Goal: Task Accomplishment & Management: Use online tool/utility

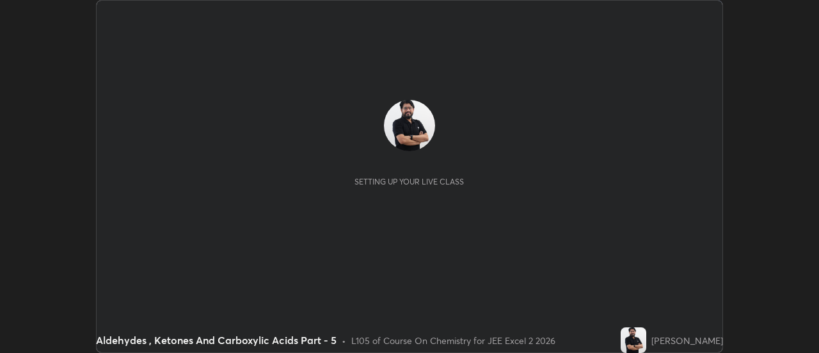
scroll to position [353, 818]
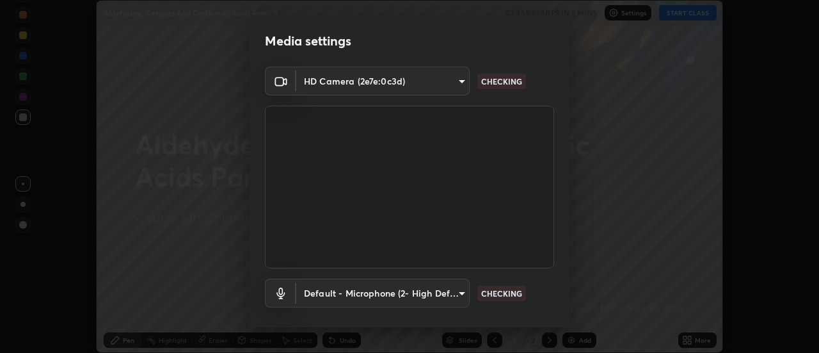
click at [400, 82] on body "Erase all Aldehydes , Ketones And Carboxylic Acids Part - 5 CLASS STARTS IN 2 M…" at bounding box center [409, 176] width 819 height 353
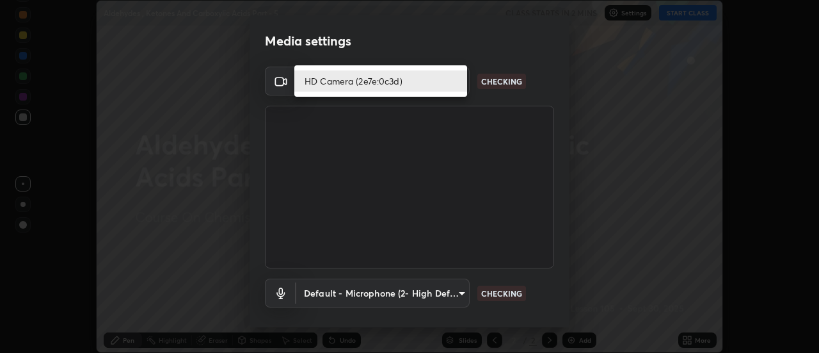
click at [383, 79] on li "HD Camera (2e7e:0c3d)" at bounding box center [380, 80] width 173 height 21
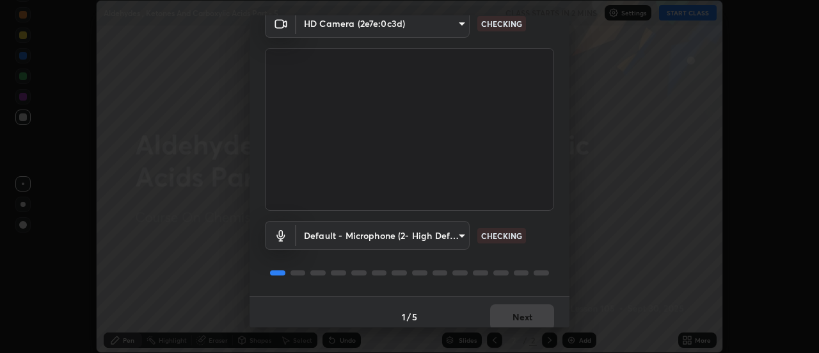
scroll to position [67, 0]
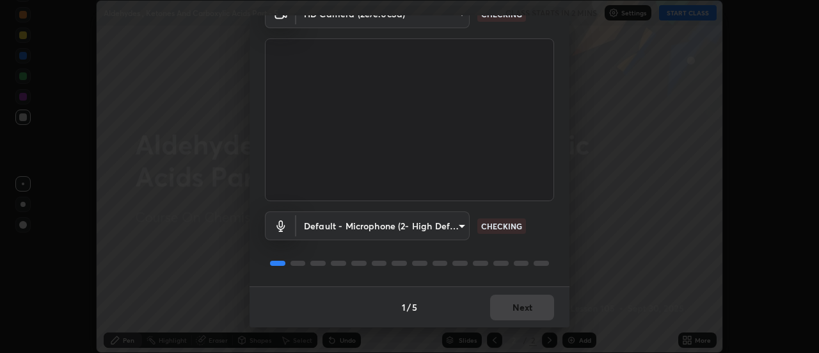
click at [399, 222] on body "Erase all Aldehydes , Ketones And Carboxylic Acids Part - 5 CLASS STARTS IN 2 M…" at bounding box center [409, 176] width 819 height 353
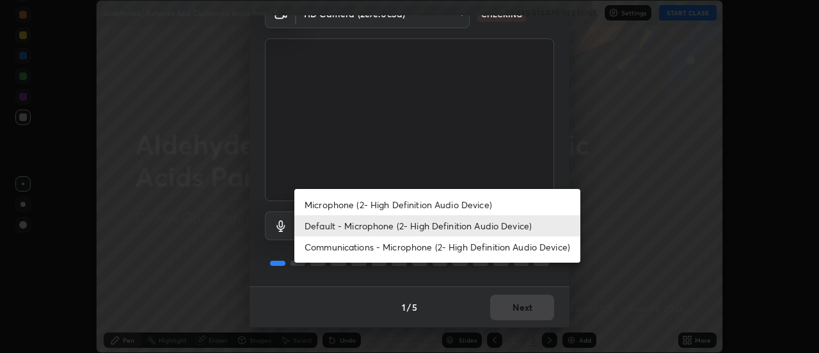
click at [387, 203] on li "Microphone (2- High Definition Audio Device)" at bounding box center [437, 204] width 286 height 21
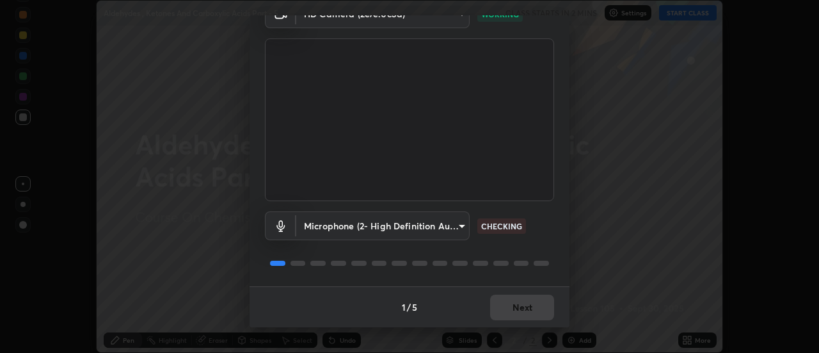
click at [377, 224] on body "Erase all Aldehydes , Ketones And Carboxylic Acids Part - 5 CLASS STARTS IN 2 M…" at bounding box center [409, 176] width 819 height 353
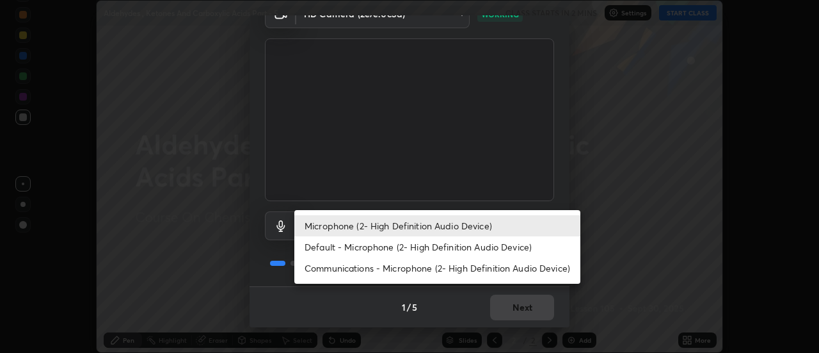
click at [370, 246] on li "Default - Microphone (2- High Definition Audio Device)" at bounding box center [437, 246] width 286 height 21
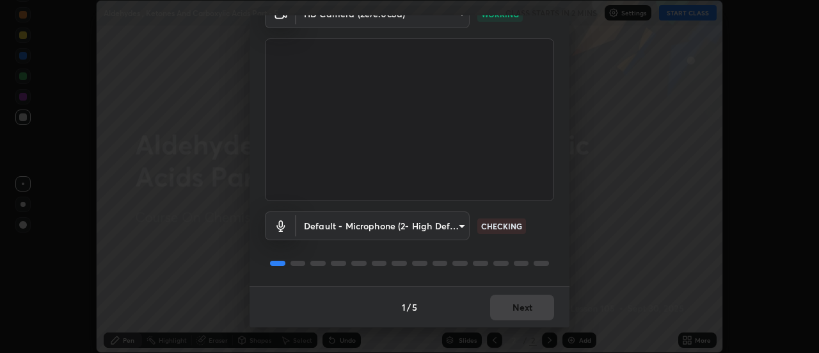
type input "default"
click at [524, 299] on button "Next" at bounding box center [522, 307] width 64 height 26
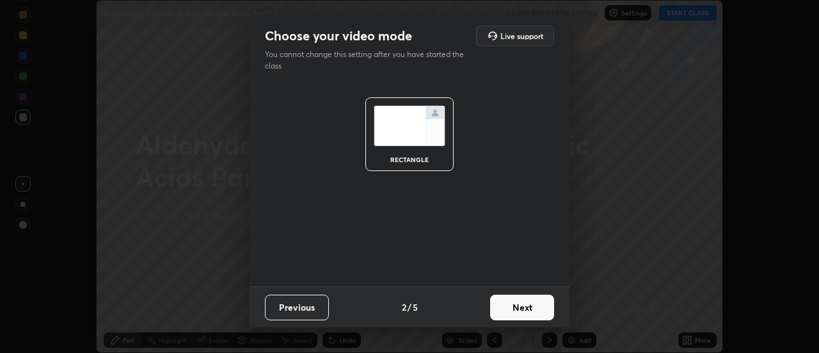
scroll to position [0, 0]
click at [528, 303] on button "Next" at bounding box center [522, 307] width 64 height 26
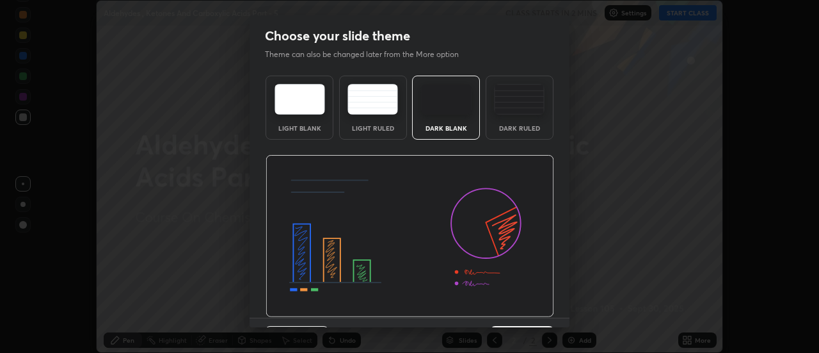
scroll to position [31, 0]
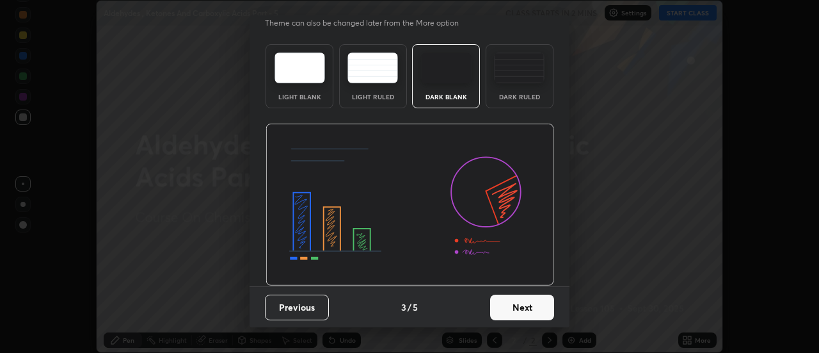
click at [528, 308] on button "Next" at bounding box center [522, 307] width 64 height 26
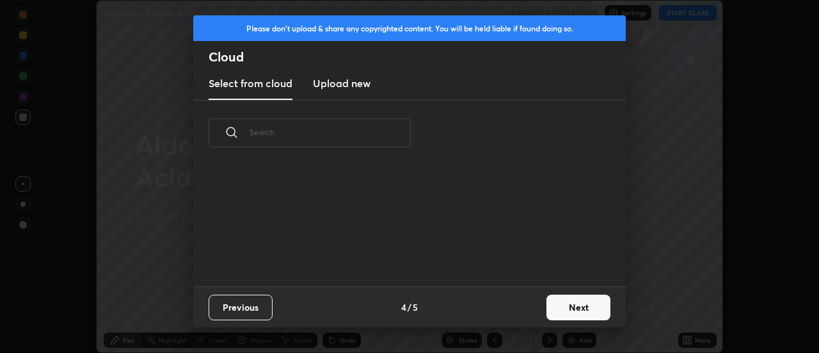
scroll to position [0, 0]
click at [580, 301] on button "Next" at bounding box center [578, 307] width 64 height 26
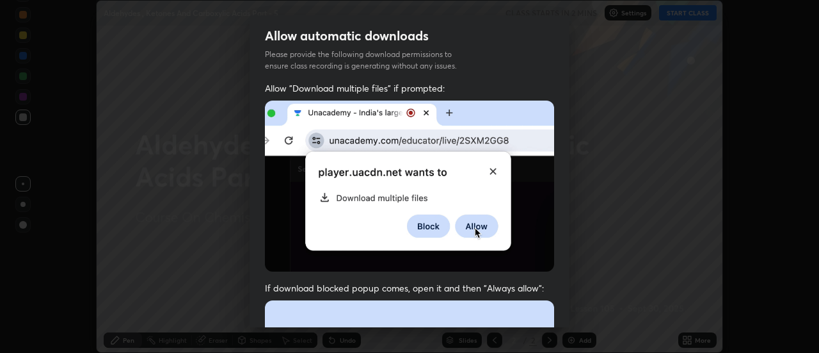
click at [569, 296] on div "Allow automatic downloads Please provide the following download permissions to …" at bounding box center [409, 176] width 819 height 353
click at [569, 304] on div "Allow automatic downloads Please provide the following download permissions to …" at bounding box center [409, 176] width 819 height 353
click at [569, 303] on div "Allow automatic downloads Please provide the following download permissions to …" at bounding box center [409, 176] width 819 height 353
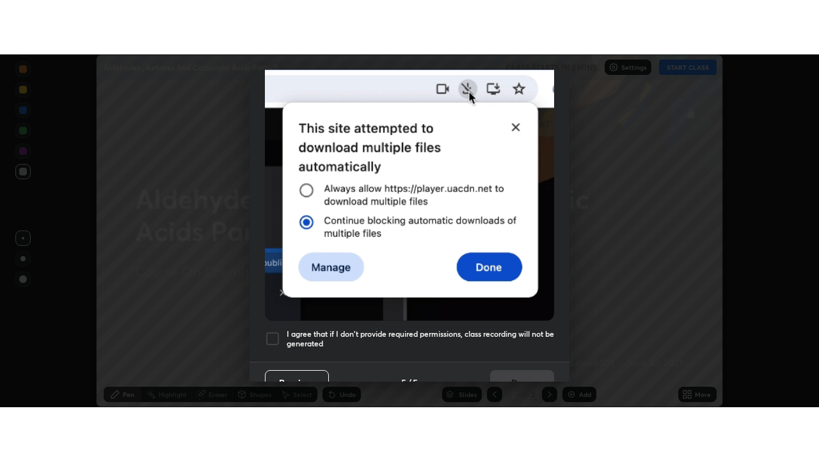
scroll to position [328, 0]
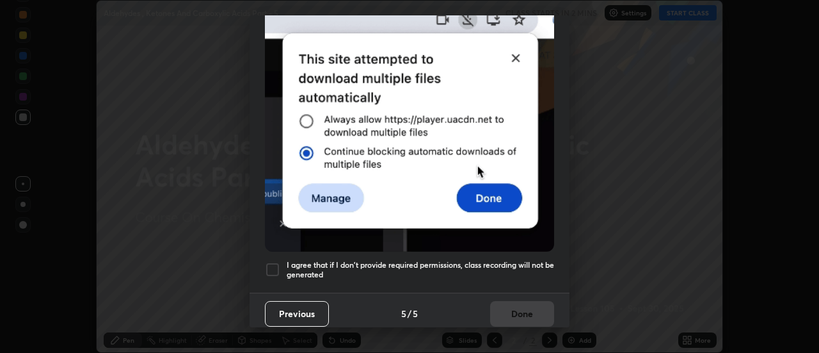
click at [570, 314] on div "Allow automatic downloads Please provide the following download permissions to …" at bounding box center [409, 176] width 819 height 353
click at [272, 262] on div at bounding box center [272, 269] width 15 height 15
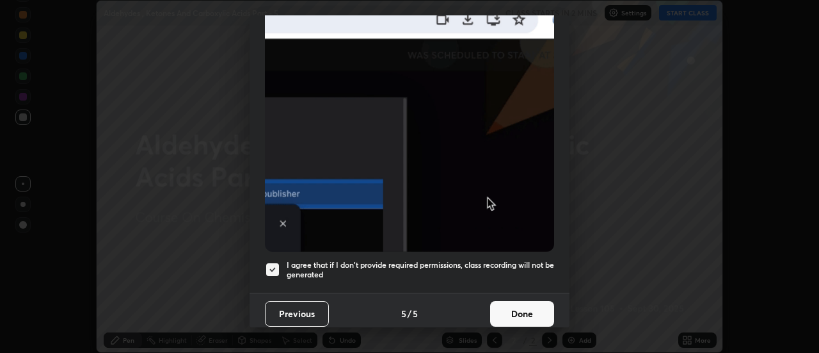
click at [528, 306] on button "Done" at bounding box center [522, 314] width 64 height 26
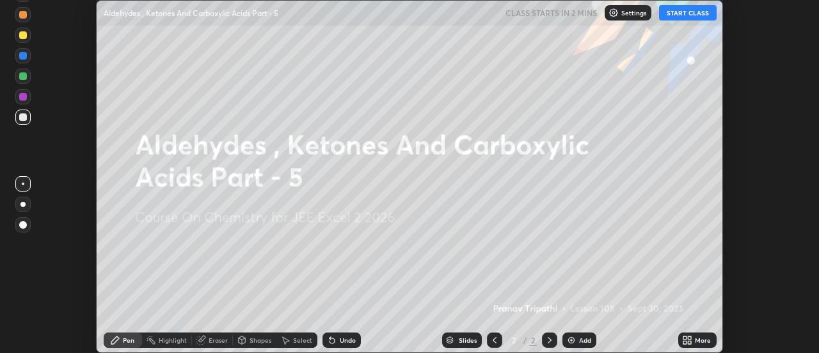
click at [690, 338] on icon at bounding box center [689, 337] width 3 height 3
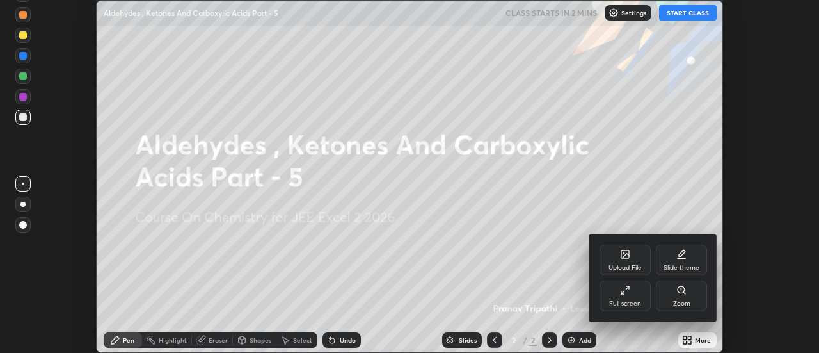
click at [632, 290] on div "Full screen" at bounding box center [625, 295] width 51 height 31
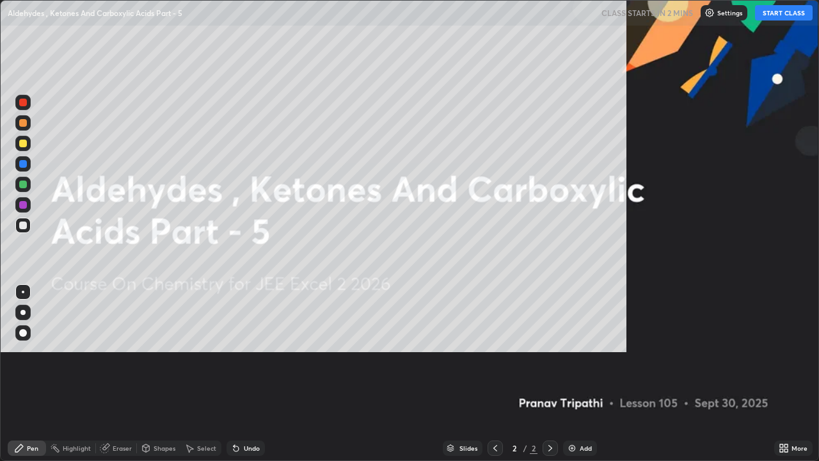
scroll to position [461, 819]
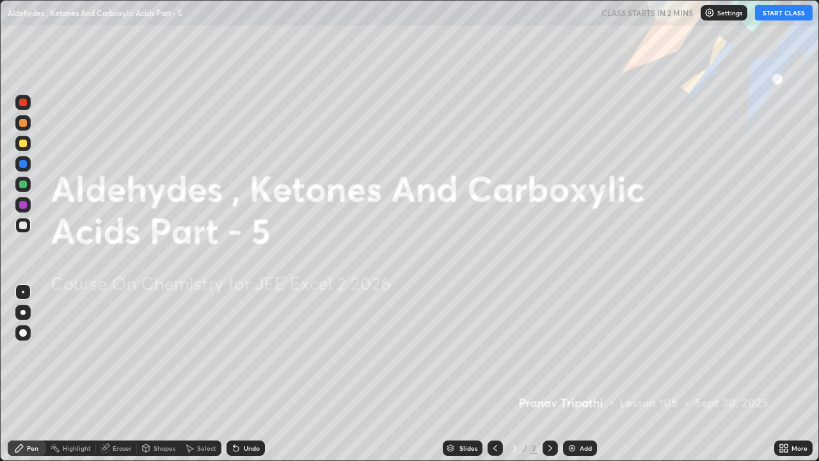
click at [785, 13] on button "START CLASS" at bounding box center [784, 12] width 58 height 15
click at [583, 352] on div "Add" at bounding box center [586, 448] width 12 height 6
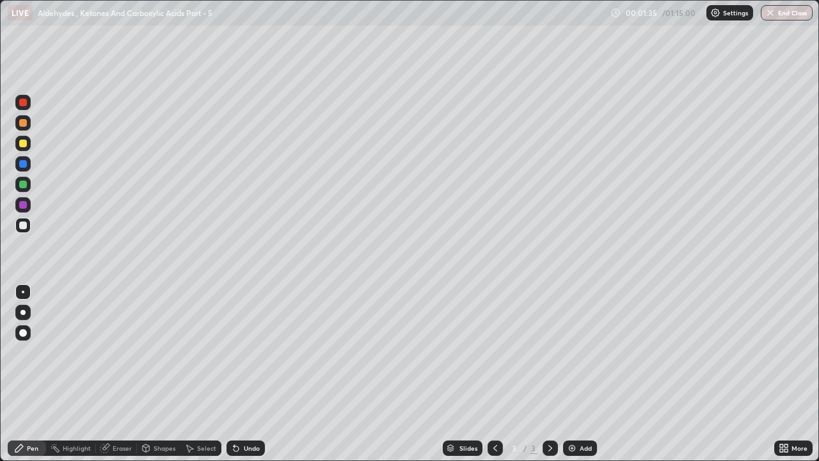
click at [126, 352] on div "Eraser" at bounding box center [122, 448] width 19 height 6
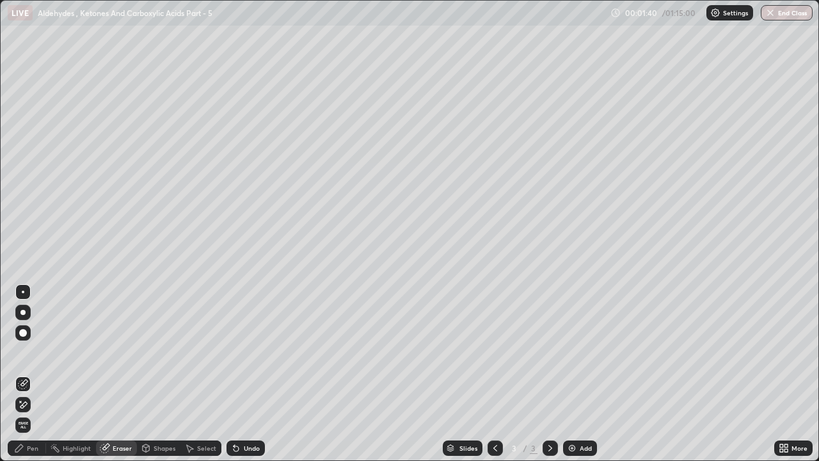
click at [33, 352] on div "Pen" at bounding box center [33, 448] width 12 height 6
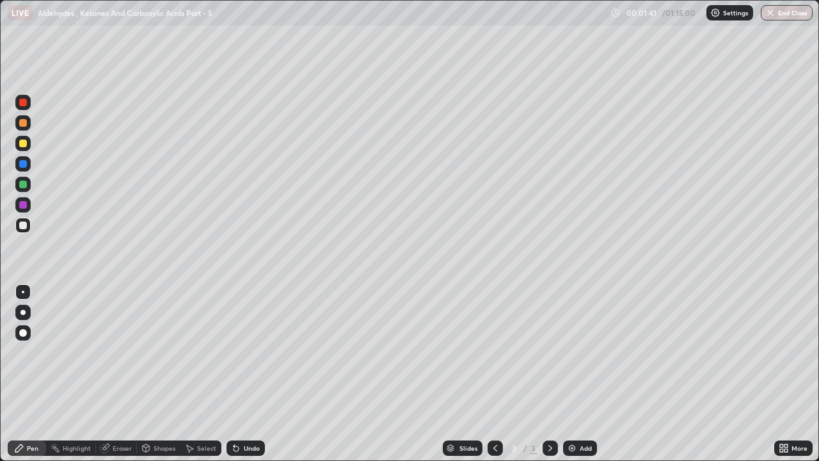
click at [28, 204] on div at bounding box center [22, 204] width 15 height 15
click at [23, 182] on div at bounding box center [23, 184] width 8 height 8
click at [22, 144] on div at bounding box center [23, 143] width 8 height 8
click at [120, 352] on div "Eraser" at bounding box center [122, 448] width 19 height 6
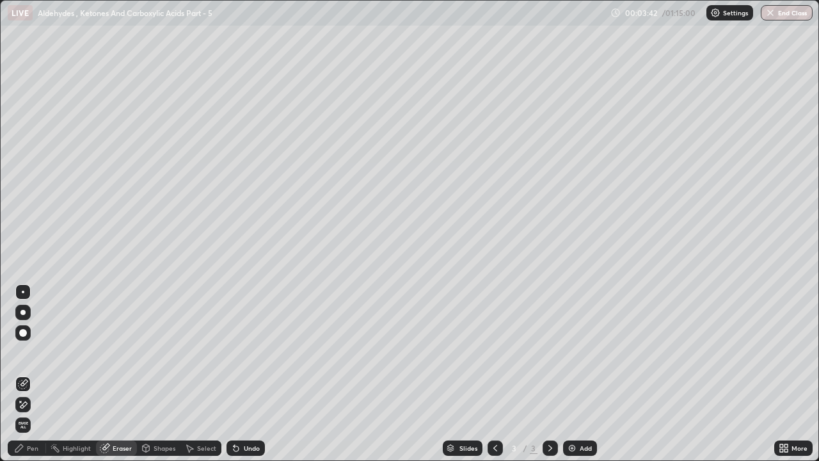
click at [28, 352] on div "Pen" at bounding box center [27, 447] width 38 height 15
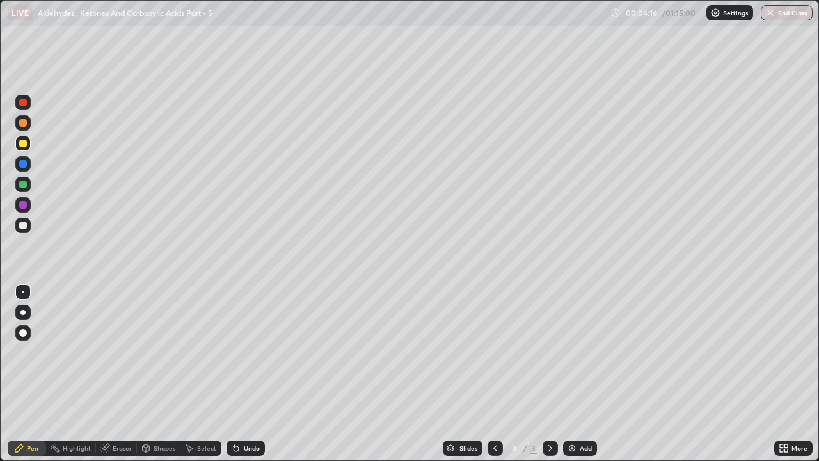
click at [28, 228] on div at bounding box center [22, 225] width 15 height 15
click at [24, 184] on div at bounding box center [23, 184] width 8 height 8
click at [26, 123] on div at bounding box center [23, 123] width 8 height 8
click at [29, 225] on div at bounding box center [22, 225] width 15 height 15
click at [24, 186] on div at bounding box center [23, 184] width 8 height 8
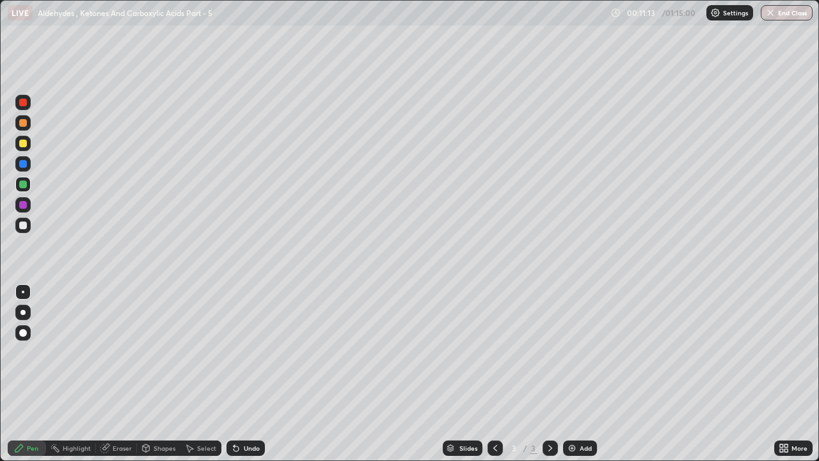
click at [578, 352] on div "Add" at bounding box center [580, 447] width 34 height 15
click at [118, 352] on div "Eraser" at bounding box center [122, 448] width 19 height 6
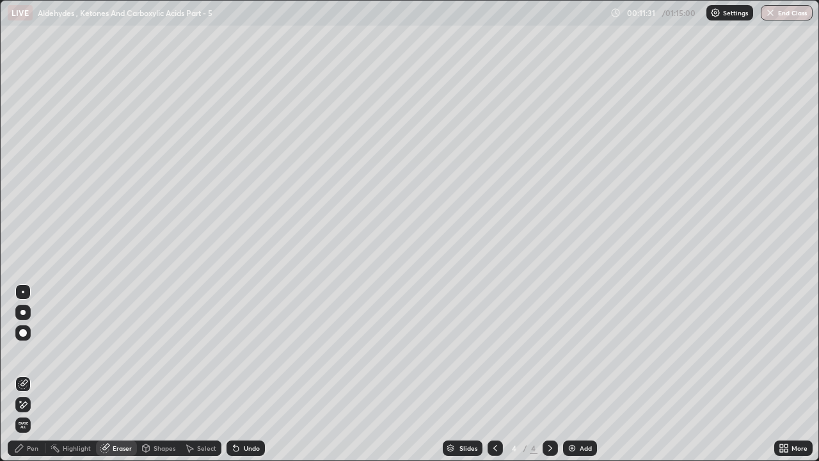
click at [33, 352] on div "Pen" at bounding box center [27, 447] width 38 height 15
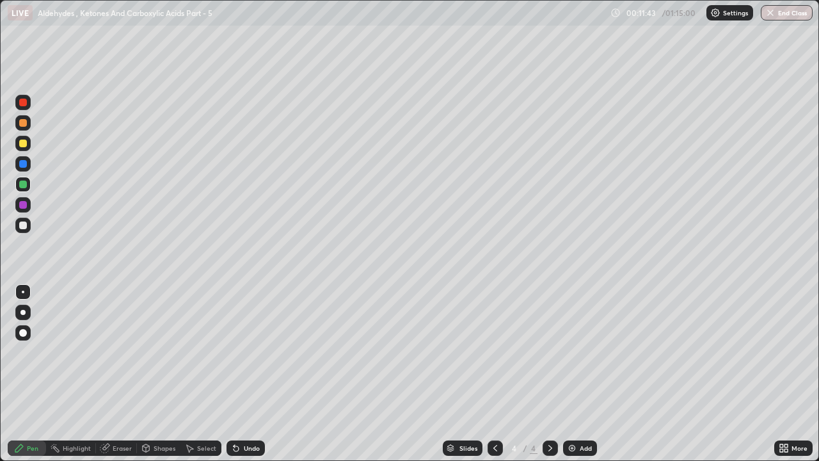
click at [125, 352] on div "Eraser" at bounding box center [122, 448] width 19 height 6
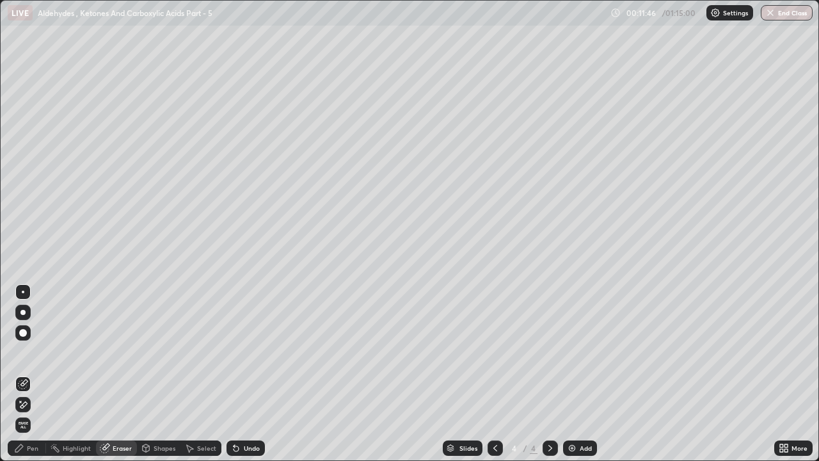
click at [27, 352] on div "Pen" at bounding box center [27, 447] width 38 height 15
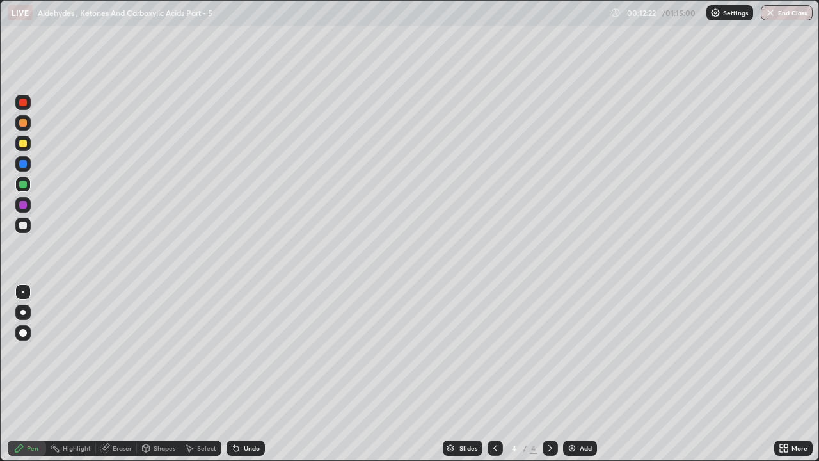
click at [576, 352] on img at bounding box center [572, 448] width 10 height 10
click at [23, 224] on div at bounding box center [23, 225] width 8 height 8
click at [24, 141] on div at bounding box center [23, 143] width 8 height 8
click at [24, 166] on div at bounding box center [23, 164] width 8 height 8
click at [24, 124] on div at bounding box center [23, 123] width 8 height 8
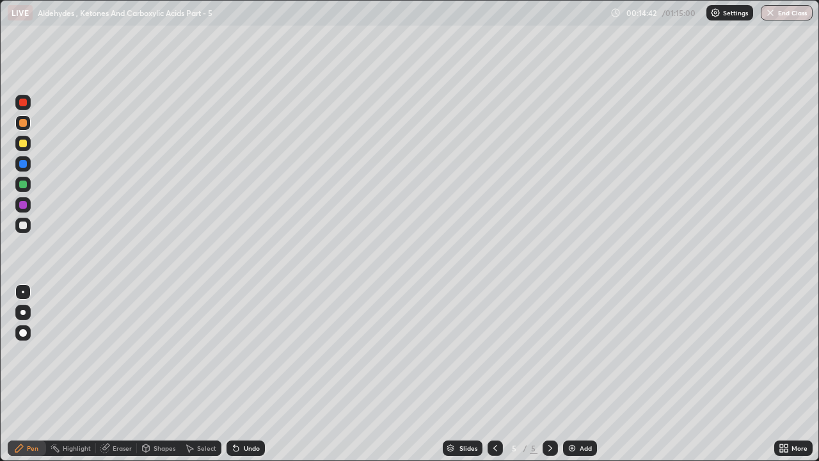
click at [24, 102] on div at bounding box center [23, 103] width 8 height 8
click at [494, 352] on icon at bounding box center [495, 448] width 10 height 10
click at [126, 352] on div "Eraser" at bounding box center [122, 448] width 19 height 6
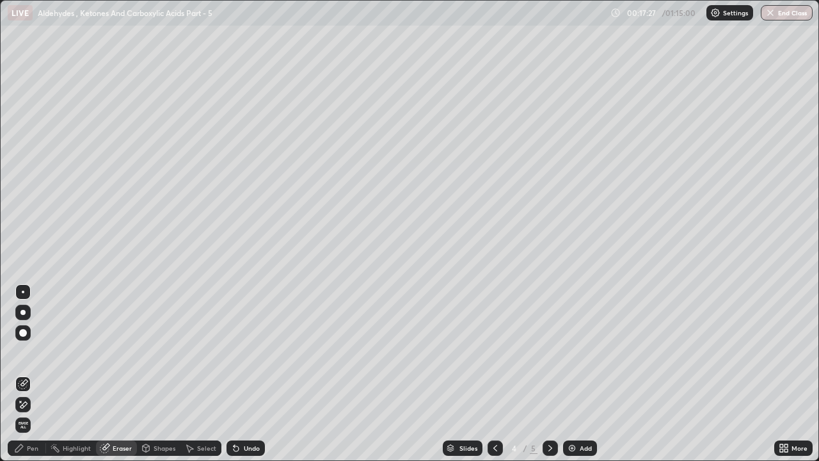
click at [38, 352] on div "Pen" at bounding box center [33, 448] width 12 height 6
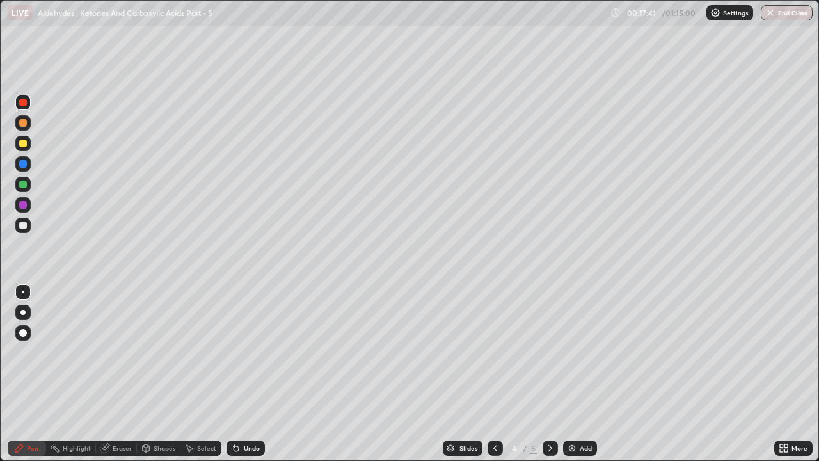
click at [549, 352] on icon at bounding box center [550, 448] width 10 height 10
click at [27, 230] on div at bounding box center [22, 225] width 15 height 15
click at [583, 352] on div "Add" at bounding box center [580, 447] width 34 height 15
click at [30, 123] on div at bounding box center [22, 122] width 15 height 15
click at [23, 144] on div at bounding box center [23, 143] width 8 height 8
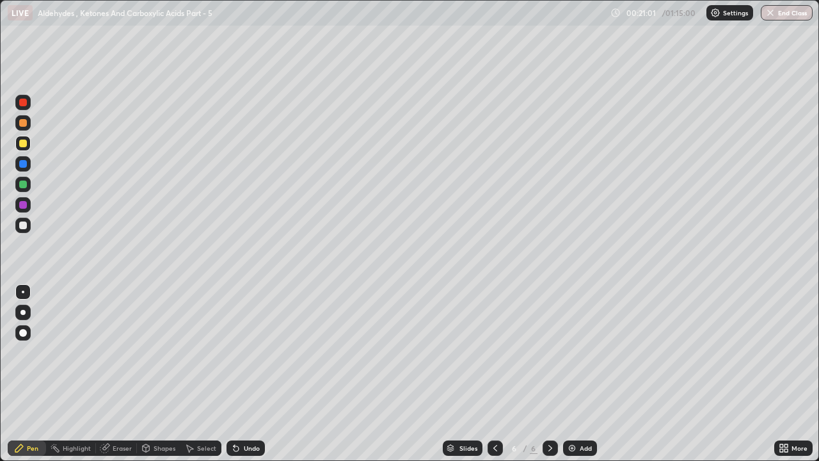
click at [21, 185] on div at bounding box center [23, 184] width 8 height 8
click at [20, 145] on div at bounding box center [23, 143] width 8 height 8
click at [28, 105] on div at bounding box center [22, 102] width 15 height 15
click at [24, 222] on div at bounding box center [23, 225] width 8 height 8
click at [22, 143] on div at bounding box center [23, 143] width 8 height 8
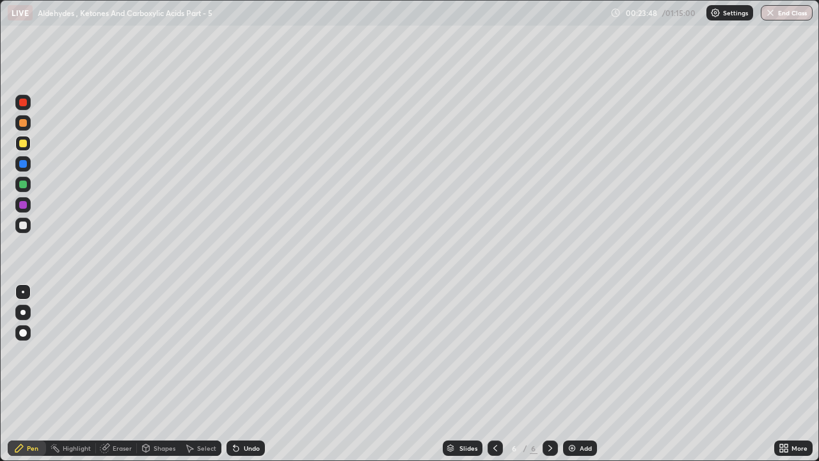
click at [118, 352] on div "Eraser" at bounding box center [116, 447] width 41 height 15
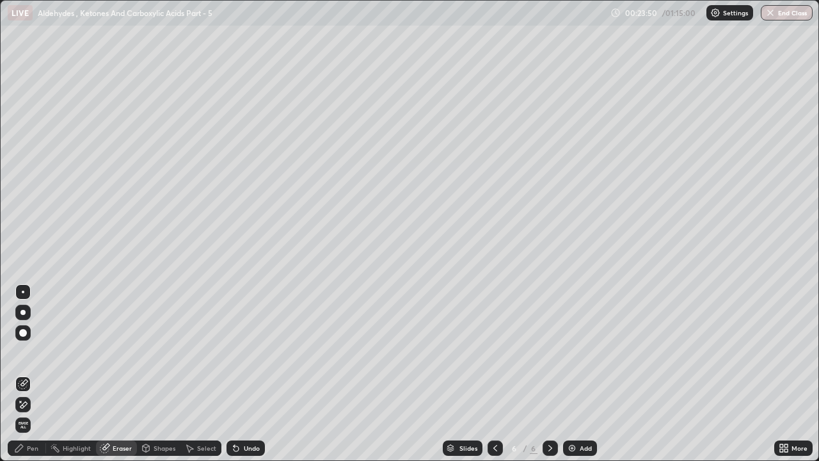
click at [36, 352] on div "Pen" at bounding box center [33, 448] width 12 height 6
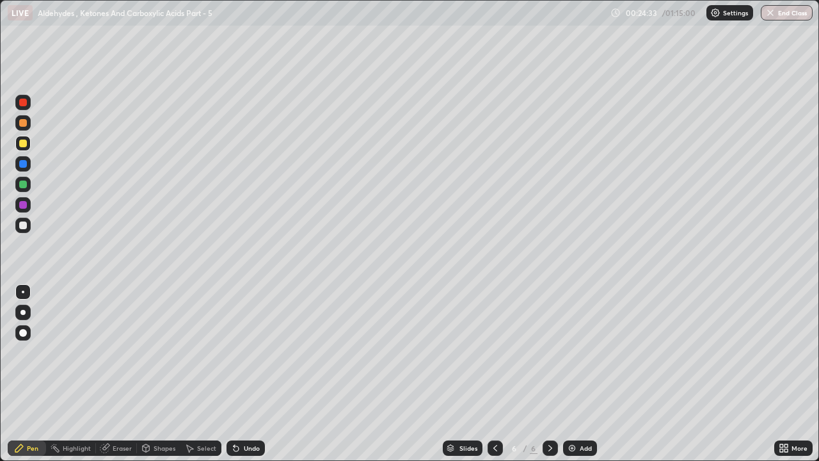
click at [28, 182] on div at bounding box center [22, 184] width 15 height 15
click at [582, 352] on div "Add" at bounding box center [586, 448] width 12 height 6
click at [23, 163] on div at bounding box center [23, 164] width 8 height 8
click at [25, 226] on div at bounding box center [23, 225] width 8 height 8
click at [498, 352] on div at bounding box center [495, 447] width 15 height 15
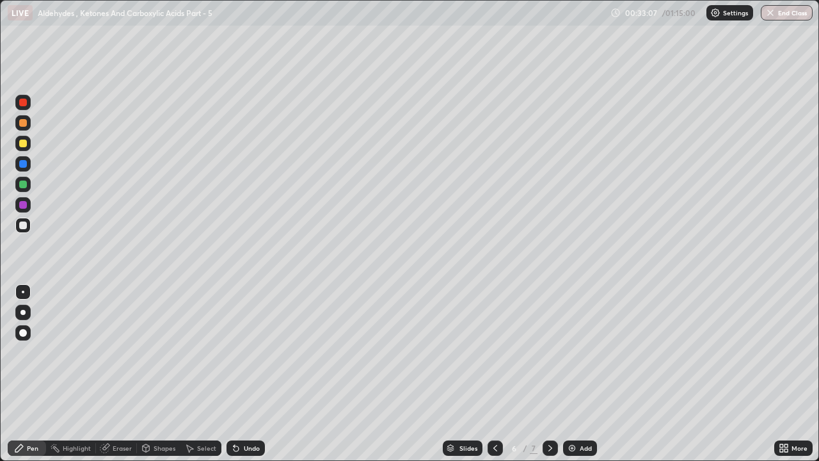
click at [548, 352] on icon at bounding box center [550, 448] width 10 height 10
click at [24, 123] on div at bounding box center [23, 123] width 8 height 8
click at [24, 104] on div at bounding box center [23, 103] width 8 height 8
click at [28, 223] on div at bounding box center [22, 225] width 15 height 15
click at [494, 352] on icon at bounding box center [495, 448] width 10 height 10
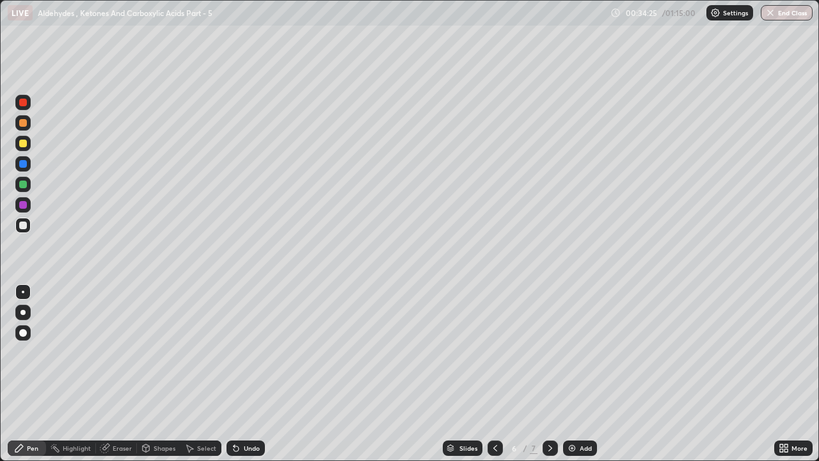
click at [549, 352] on icon at bounding box center [550, 448] width 10 height 10
click at [22, 145] on div at bounding box center [23, 143] width 8 height 8
click at [26, 227] on div at bounding box center [23, 225] width 8 height 8
click at [121, 352] on div "Eraser" at bounding box center [122, 448] width 19 height 6
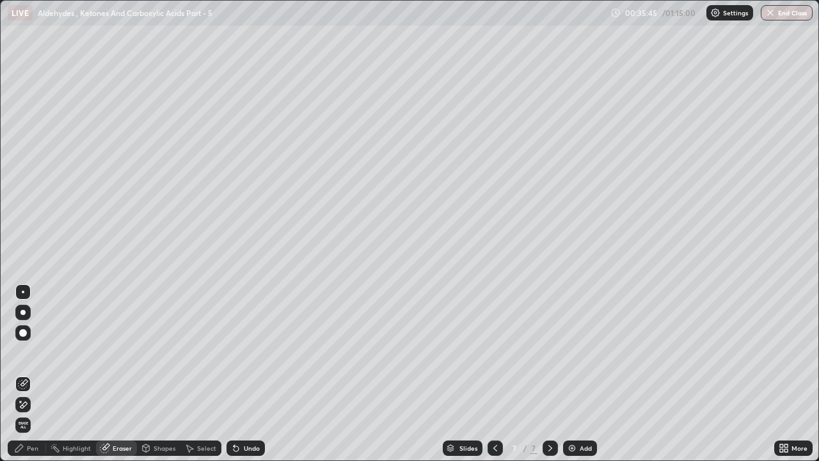
click at [38, 352] on div "Pen" at bounding box center [33, 448] width 12 height 6
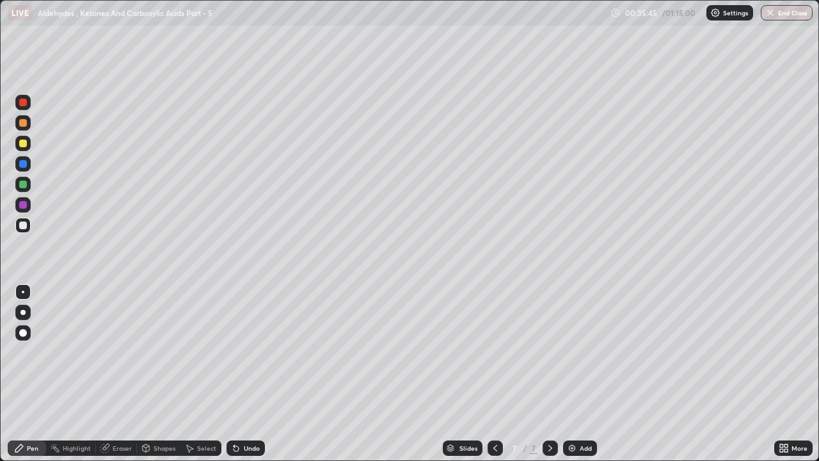
click at [24, 102] on div at bounding box center [23, 103] width 8 height 8
click at [28, 225] on div at bounding box center [22, 225] width 15 height 15
click at [26, 142] on div at bounding box center [23, 143] width 8 height 8
click at [585, 352] on div "Add" at bounding box center [586, 448] width 12 height 6
click at [28, 124] on div at bounding box center [22, 122] width 15 height 15
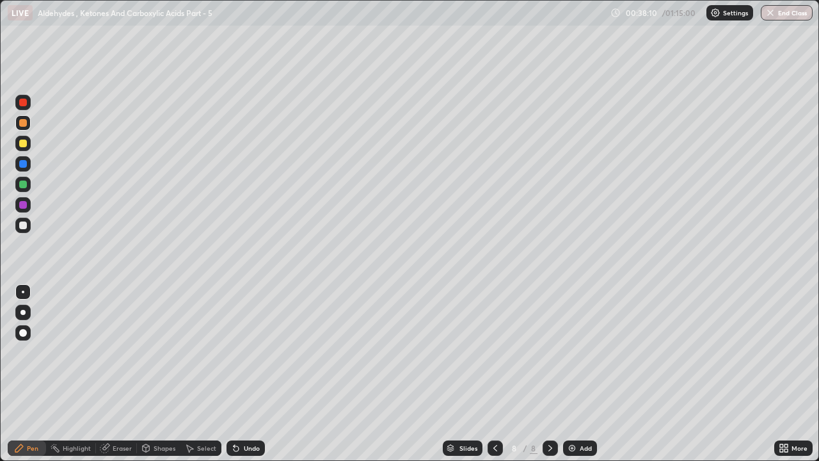
click at [125, 352] on div "Eraser" at bounding box center [122, 448] width 19 height 6
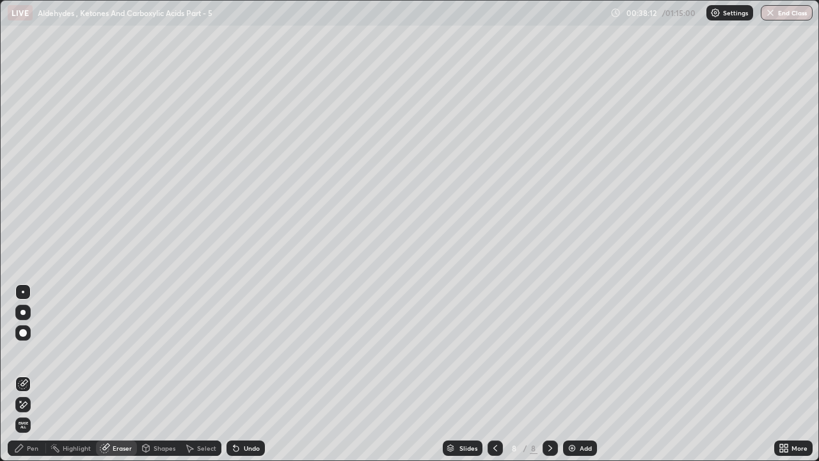
click at [33, 352] on div "Pen" at bounding box center [33, 448] width 12 height 6
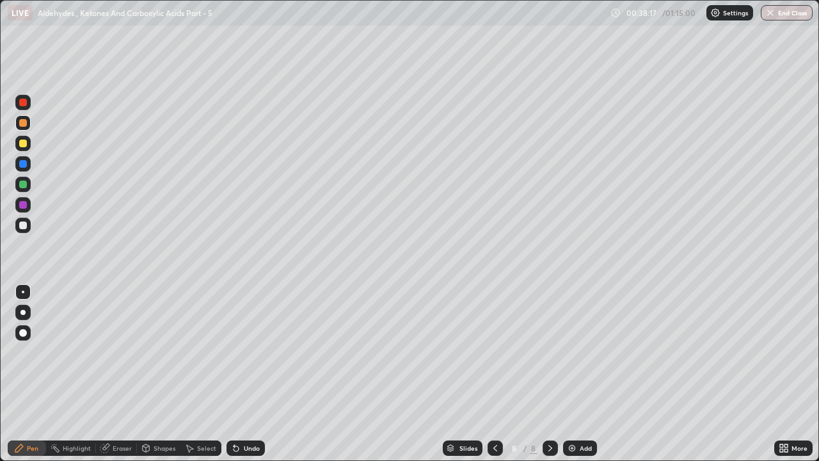
click at [494, 352] on icon at bounding box center [495, 448] width 10 height 10
click at [546, 352] on icon at bounding box center [550, 448] width 10 height 10
click at [550, 352] on icon at bounding box center [550, 448] width 4 height 6
click at [494, 352] on icon at bounding box center [495, 448] width 10 height 10
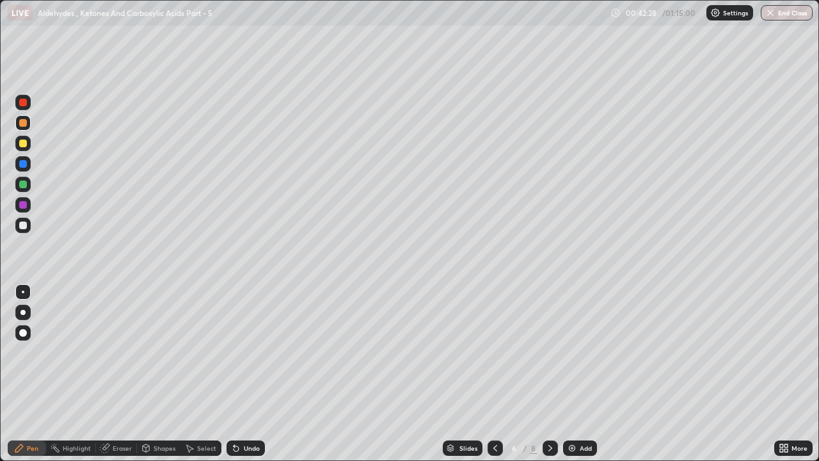
click at [548, 352] on icon at bounding box center [550, 448] width 10 height 10
click at [550, 352] on icon at bounding box center [550, 448] width 4 height 6
click at [583, 352] on div "Add" at bounding box center [580, 447] width 34 height 15
click at [23, 140] on div at bounding box center [23, 143] width 8 height 8
click at [28, 184] on div at bounding box center [22, 184] width 15 height 15
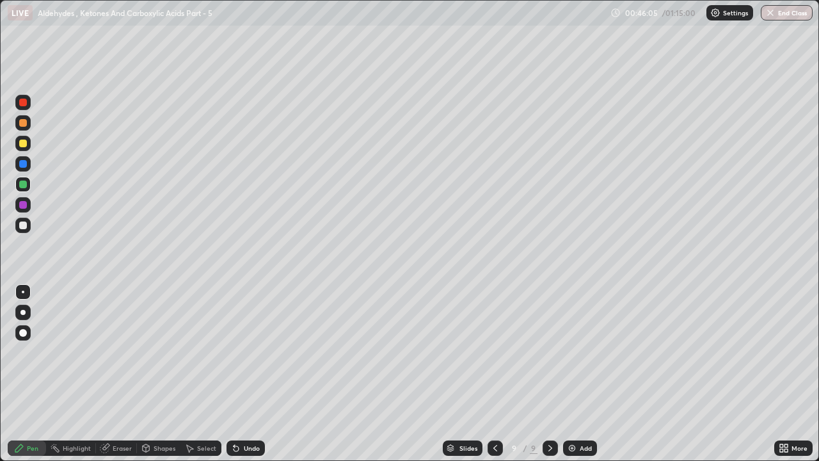
click at [494, 352] on icon at bounding box center [495, 448] width 10 height 10
click at [548, 352] on icon at bounding box center [550, 448] width 10 height 10
click at [118, 352] on div "Eraser" at bounding box center [122, 448] width 19 height 6
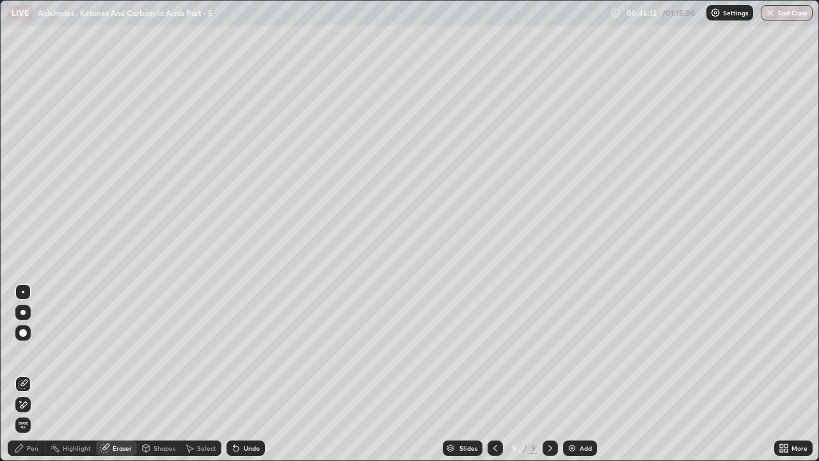
click at [37, 352] on div "Pen" at bounding box center [33, 448] width 12 height 6
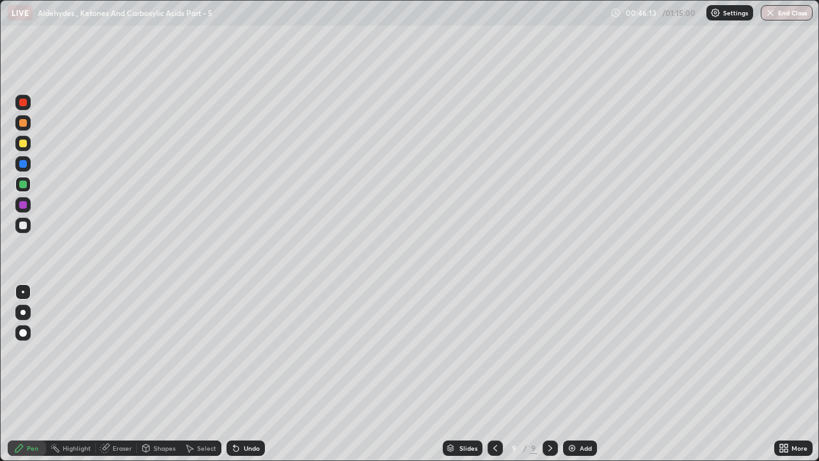
click at [26, 141] on div at bounding box center [23, 143] width 8 height 8
click at [23, 205] on div at bounding box center [23, 205] width 8 height 8
click at [22, 148] on div at bounding box center [22, 143] width 15 height 15
click at [22, 102] on div at bounding box center [23, 103] width 8 height 8
click at [587, 352] on div "Add" at bounding box center [586, 448] width 12 height 6
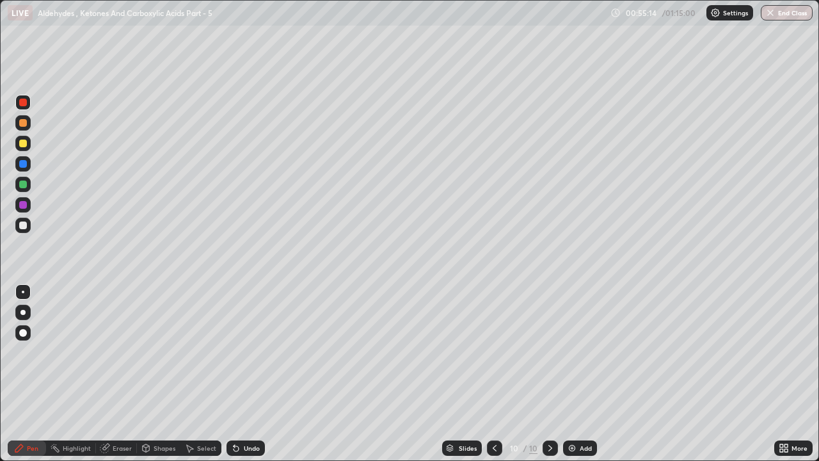
click at [26, 122] on div at bounding box center [23, 123] width 8 height 8
click at [24, 163] on div at bounding box center [23, 164] width 8 height 8
click at [28, 127] on div at bounding box center [22, 122] width 15 height 15
click at [117, 352] on div "Eraser" at bounding box center [122, 448] width 19 height 6
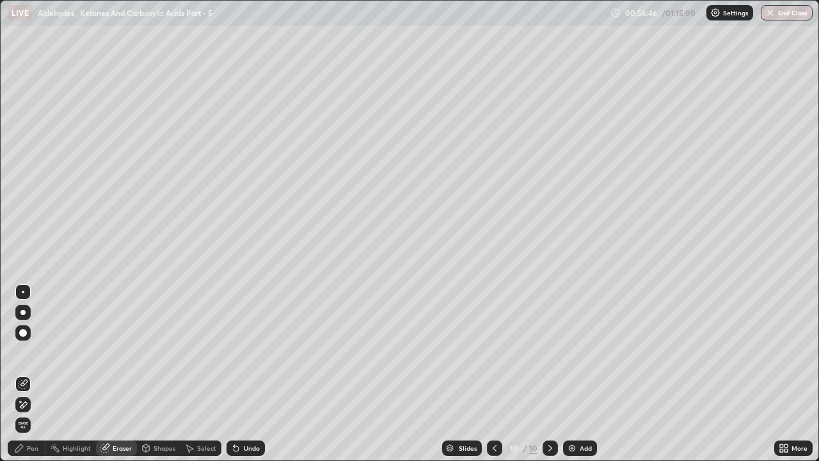
click at [35, 352] on div "Pen" at bounding box center [27, 447] width 38 height 15
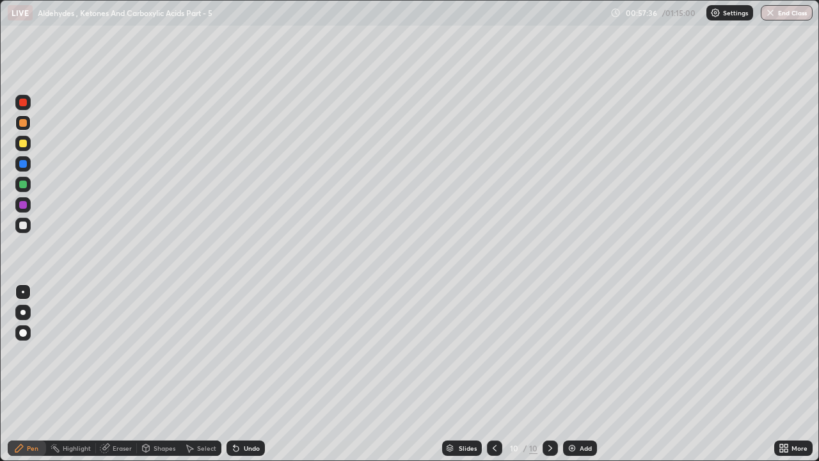
click at [491, 352] on div at bounding box center [494, 447] width 15 height 15
click at [20, 185] on div at bounding box center [23, 184] width 8 height 8
click at [550, 352] on icon at bounding box center [550, 448] width 4 height 6
click at [576, 352] on div "Add" at bounding box center [580, 447] width 34 height 15
click at [24, 143] on div at bounding box center [23, 143] width 8 height 8
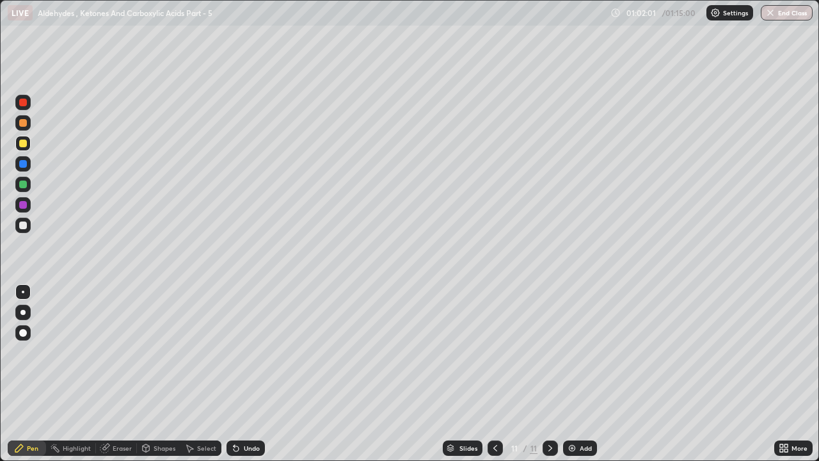
click at [25, 123] on div at bounding box center [23, 123] width 8 height 8
click at [576, 352] on div "Add" at bounding box center [580, 447] width 34 height 15
click at [24, 102] on div at bounding box center [23, 103] width 8 height 8
click at [24, 186] on div at bounding box center [23, 184] width 8 height 8
click at [25, 145] on div at bounding box center [23, 143] width 8 height 8
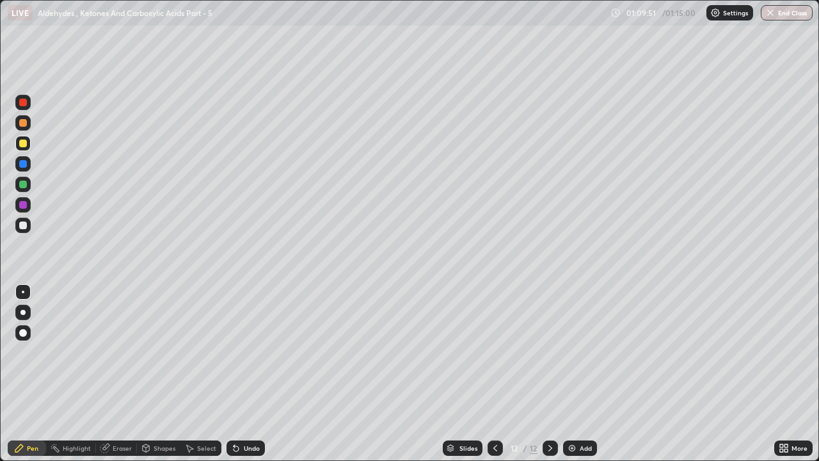
click at [125, 352] on div "Eraser" at bounding box center [116, 447] width 41 height 15
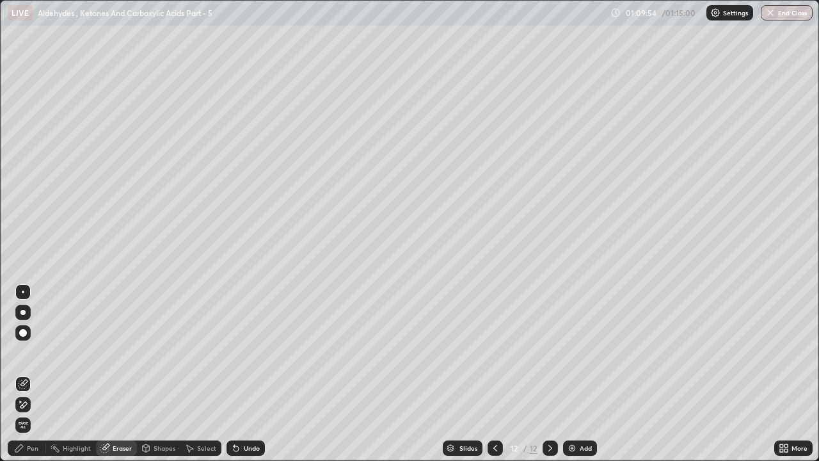
click at [34, 352] on div "Pen" at bounding box center [33, 448] width 12 height 6
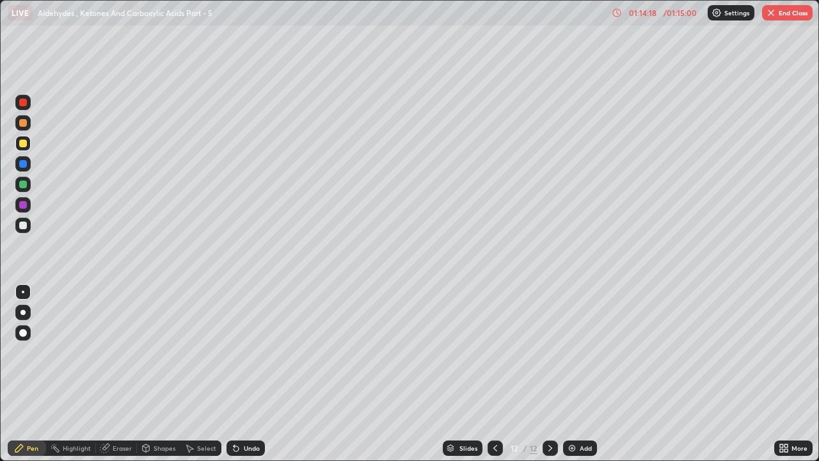
click at [573, 352] on img at bounding box center [572, 448] width 10 height 10
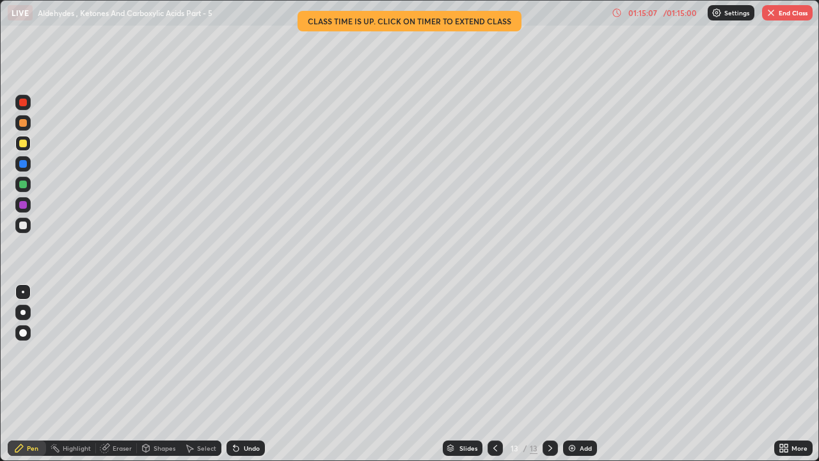
click at [25, 225] on div at bounding box center [23, 225] width 8 height 8
click at [25, 124] on div at bounding box center [23, 123] width 8 height 8
click at [116, 352] on div "Eraser" at bounding box center [116, 447] width 41 height 15
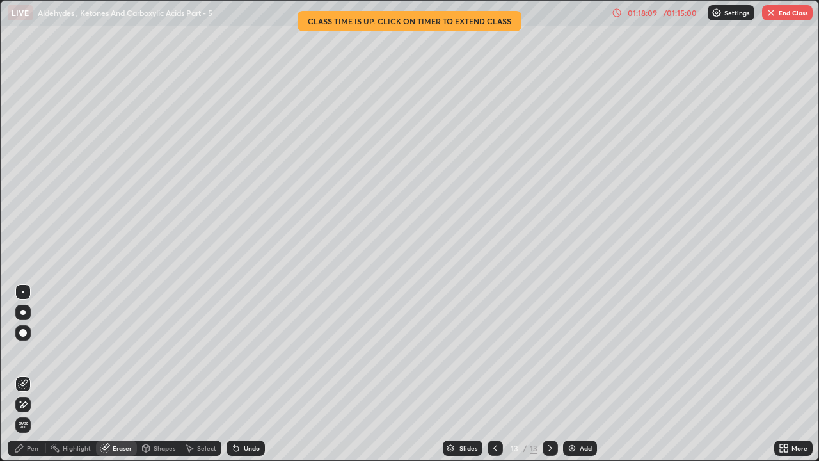
click at [31, 352] on div "Pen" at bounding box center [33, 448] width 12 height 6
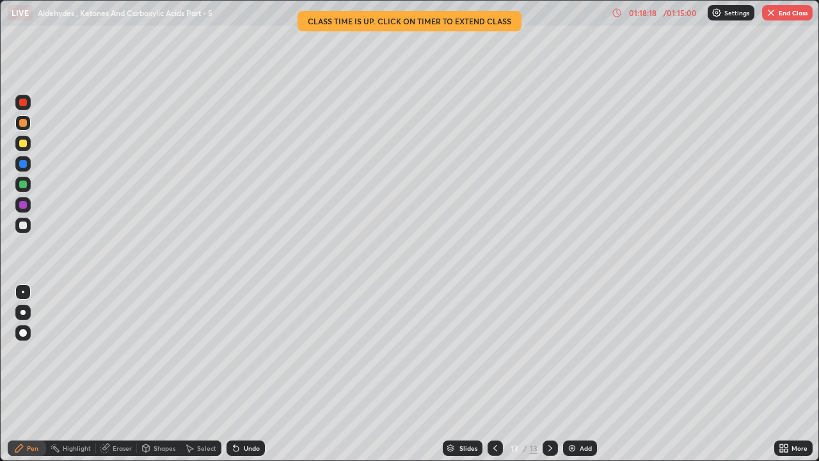
click at [116, 352] on div "Eraser" at bounding box center [122, 448] width 19 height 6
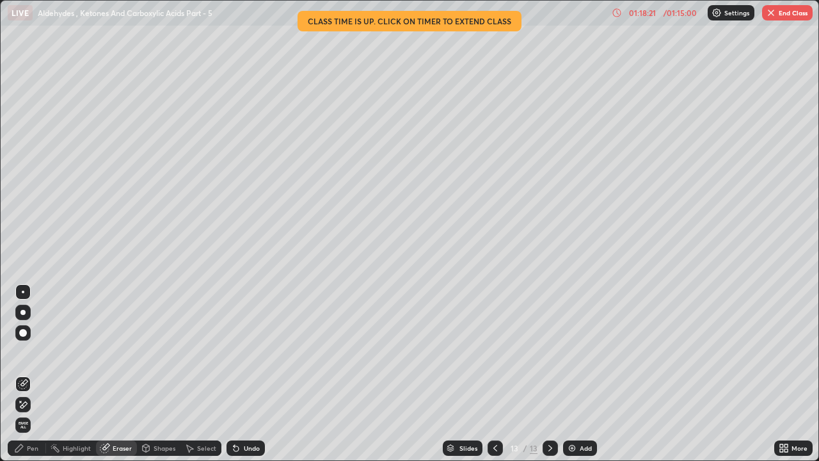
click at [33, 352] on div "Pen" at bounding box center [33, 448] width 12 height 6
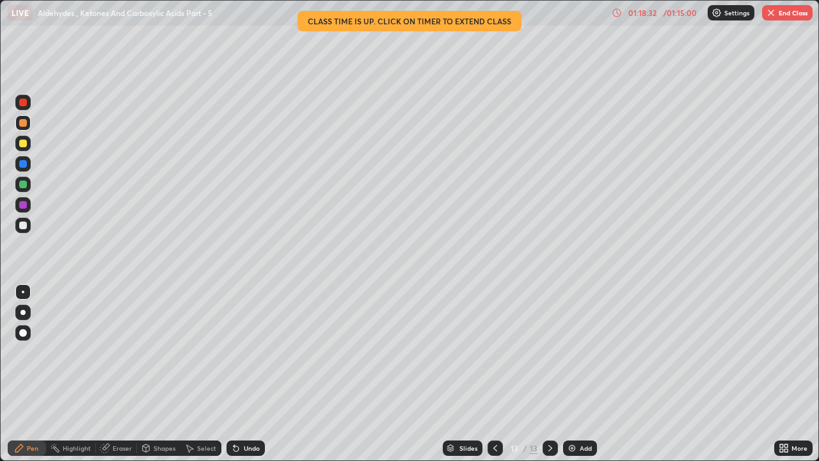
click at [26, 185] on div at bounding box center [23, 184] width 8 height 8
click at [26, 147] on div at bounding box center [22, 143] width 15 height 15
click at [21, 228] on div at bounding box center [23, 225] width 8 height 8
click at [119, 352] on div "Eraser" at bounding box center [122, 448] width 19 height 6
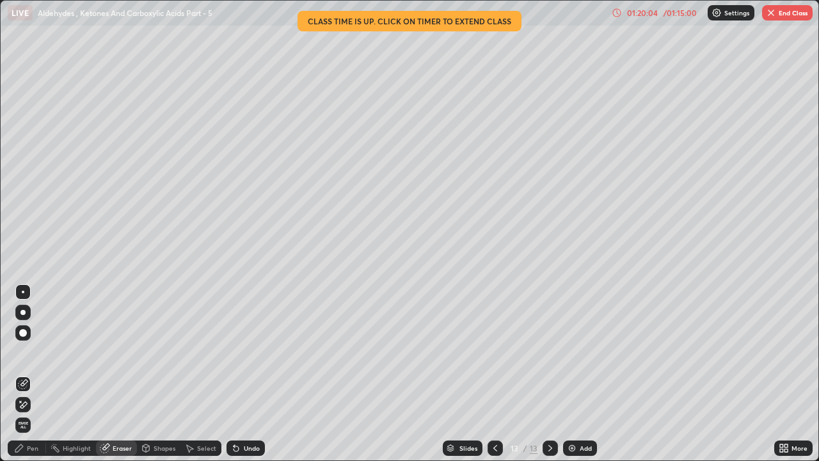
click at [35, 352] on div "Pen" at bounding box center [33, 448] width 12 height 6
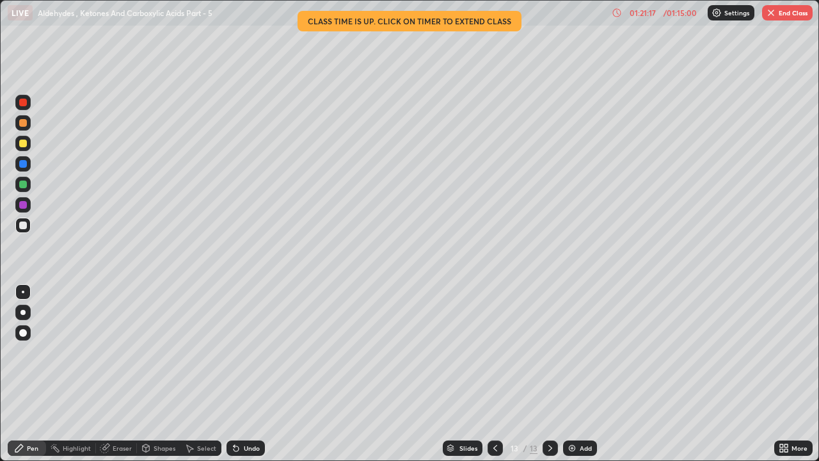
click at [121, 352] on div "Eraser" at bounding box center [122, 448] width 19 height 6
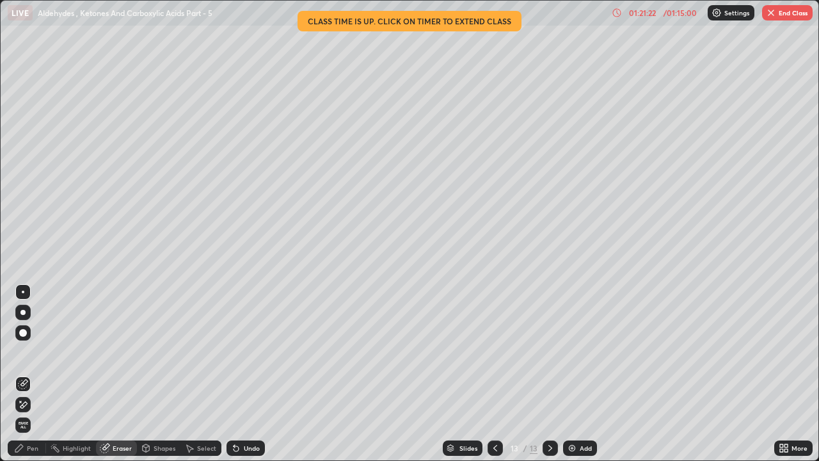
click at [33, 352] on div "Pen" at bounding box center [27, 447] width 38 height 15
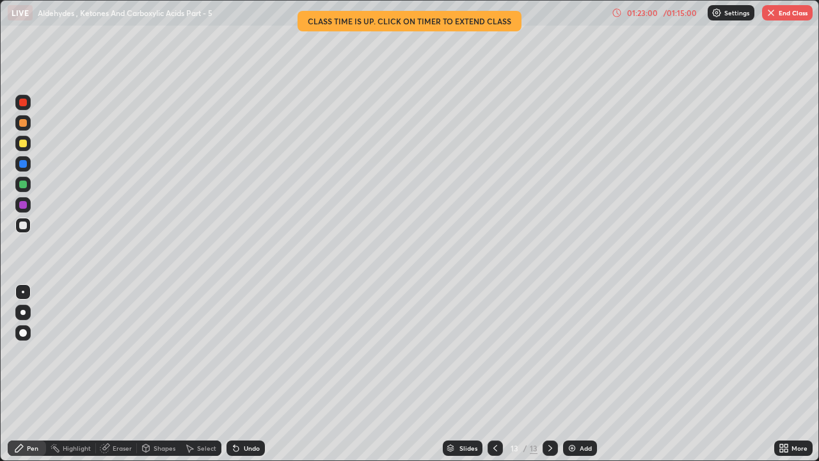
click at [578, 352] on div "Add" at bounding box center [580, 447] width 34 height 15
click at [123, 352] on div "Eraser" at bounding box center [122, 448] width 19 height 6
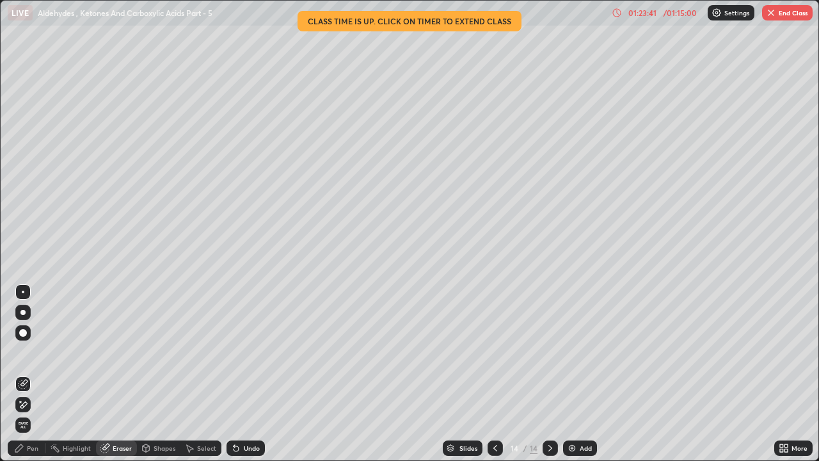
click at [33, 352] on div "Pen" at bounding box center [33, 448] width 12 height 6
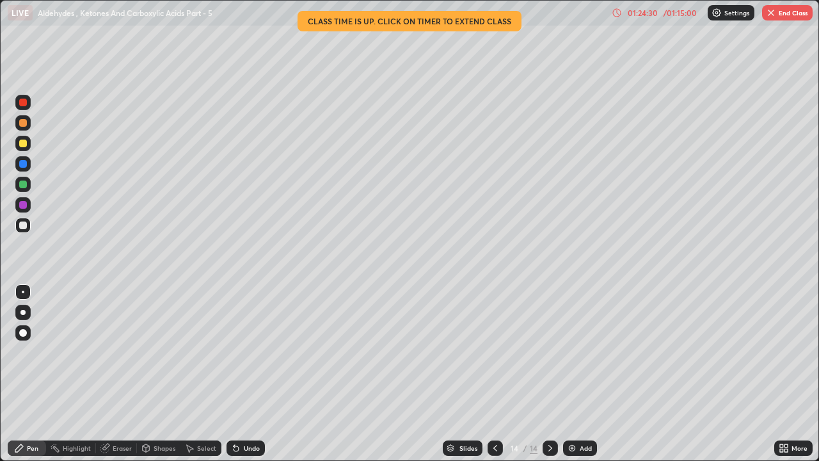
click at [22, 150] on div at bounding box center [22, 143] width 15 height 15
click at [119, 352] on div "Eraser" at bounding box center [122, 448] width 19 height 6
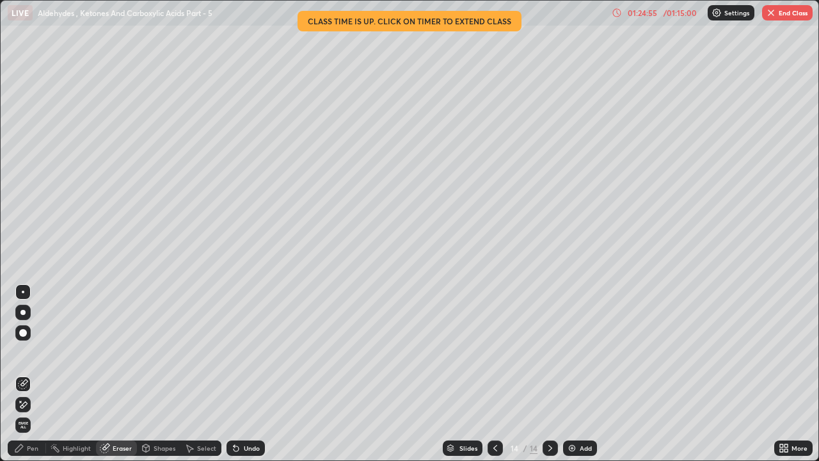
click at [38, 352] on div "Pen" at bounding box center [33, 448] width 12 height 6
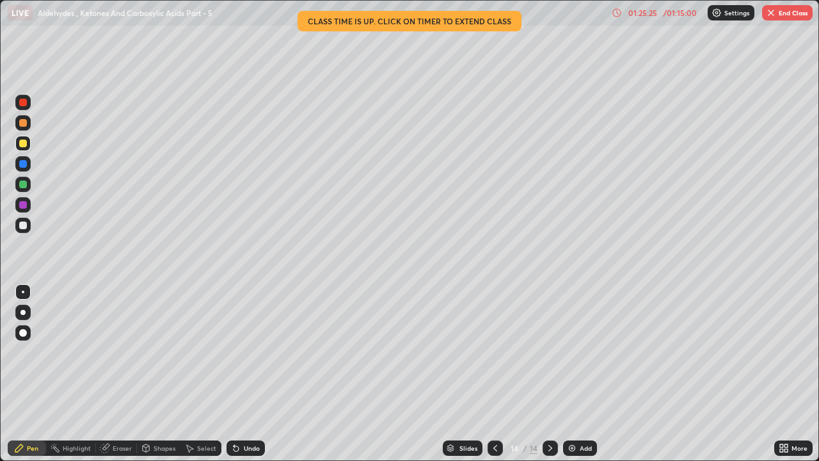
click at [26, 104] on div at bounding box center [23, 103] width 8 height 8
click at [19, 184] on div at bounding box center [23, 184] width 8 height 8
click at [21, 143] on div at bounding box center [23, 143] width 8 height 8
click at [24, 184] on div at bounding box center [23, 184] width 8 height 8
click at [125, 352] on div "Eraser" at bounding box center [122, 448] width 19 height 6
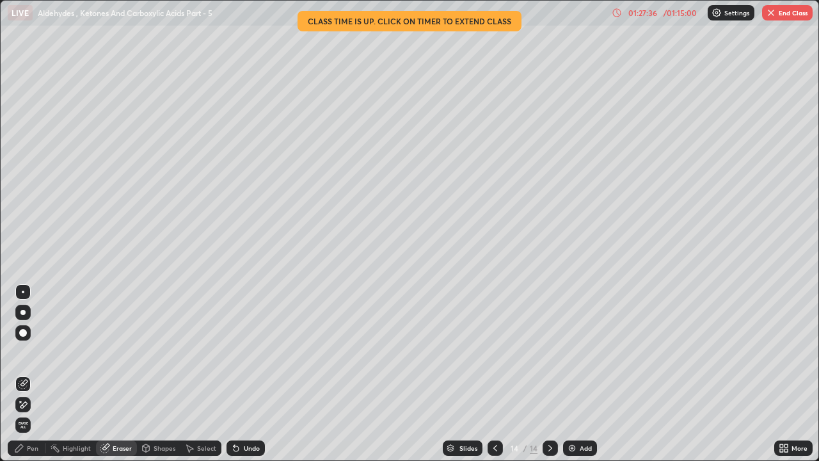
click at [28, 352] on div "Pen" at bounding box center [33, 448] width 12 height 6
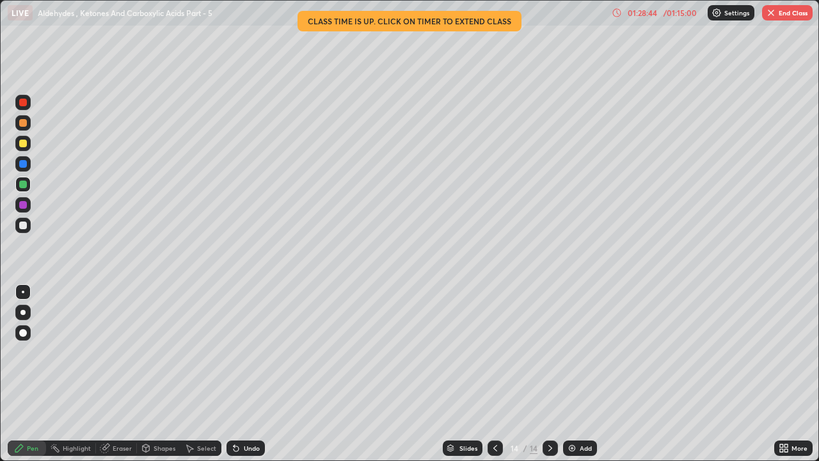
click at [23, 143] on div at bounding box center [23, 143] width 8 height 8
click at [28, 226] on div at bounding box center [22, 225] width 15 height 15
click at [581, 352] on div "Add" at bounding box center [586, 448] width 12 height 6
click at [111, 352] on div "Eraser" at bounding box center [116, 447] width 41 height 15
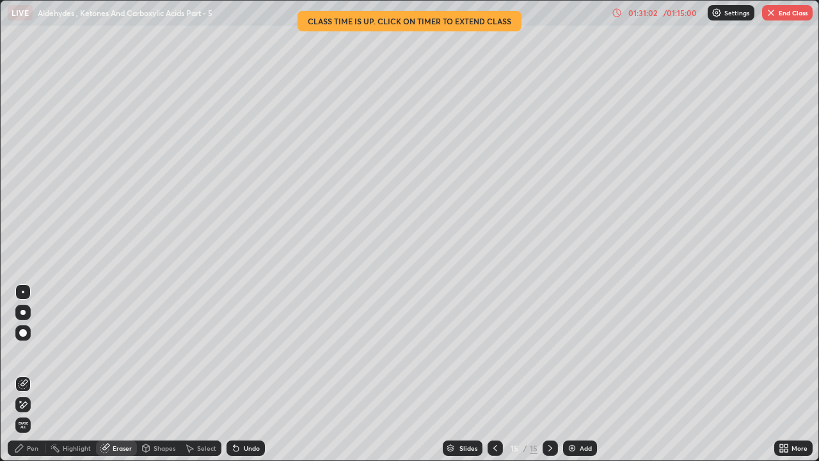
click at [29, 352] on div "Pen" at bounding box center [27, 447] width 38 height 15
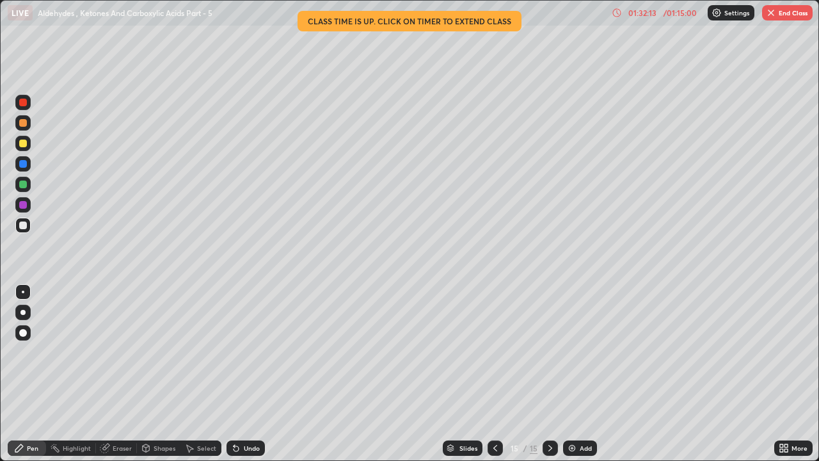
click at [115, 352] on div "Eraser" at bounding box center [122, 448] width 19 height 6
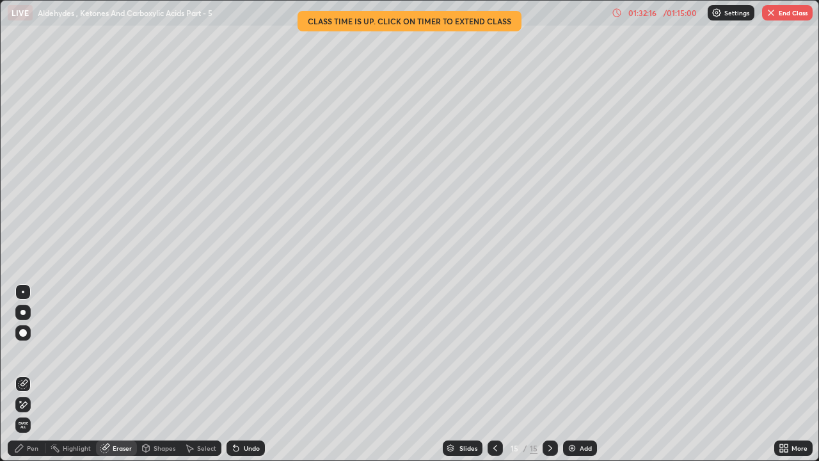
click at [38, 352] on div "Pen" at bounding box center [27, 447] width 38 height 15
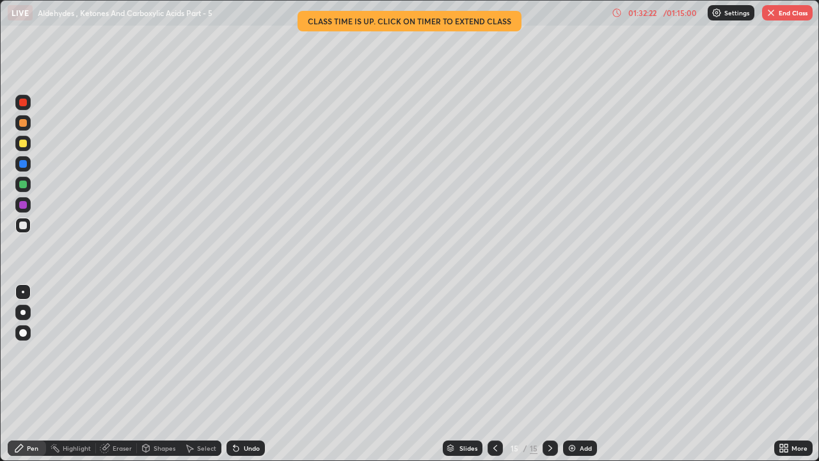
click at [24, 143] on div at bounding box center [23, 143] width 8 height 8
click at [26, 187] on div at bounding box center [23, 184] width 8 height 8
click at [577, 352] on div "Add" at bounding box center [580, 447] width 34 height 15
click at [29, 148] on div at bounding box center [22, 143] width 15 height 15
click at [115, 352] on div "Eraser" at bounding box center [122, 448] width 19 height 6
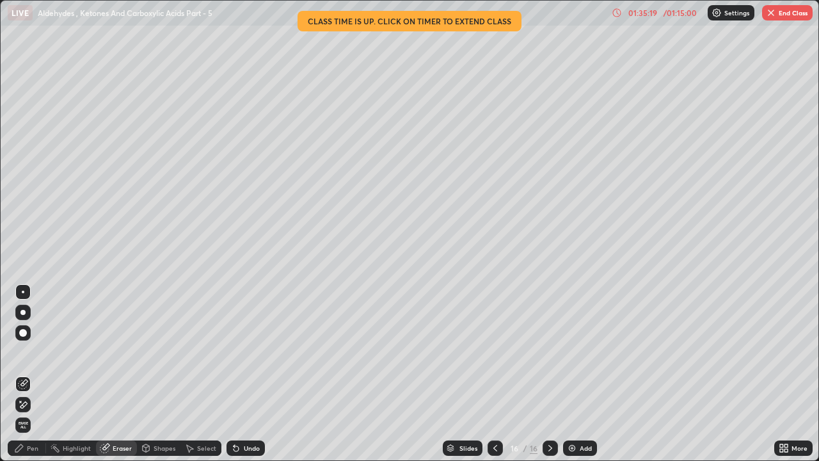
click at [28, 352] on div "Pen" at bounding box center [27, 447] width 38 height 15
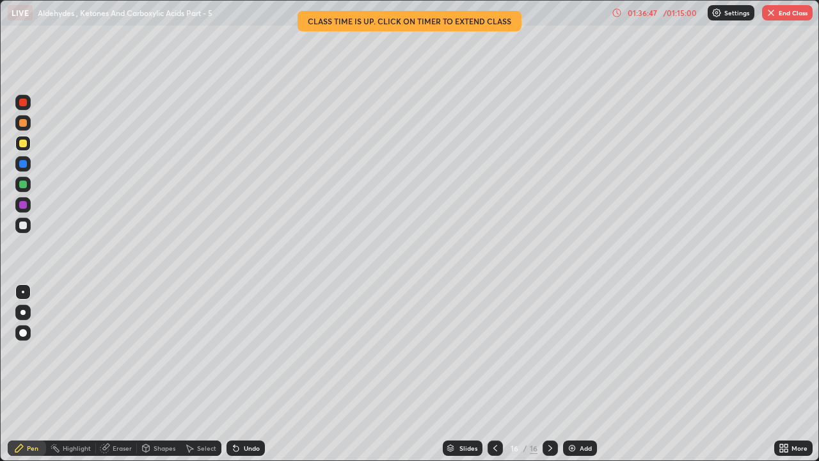
click at [786, 9] on button "End Class" at bounding box center [787, 12] width 51 height 15
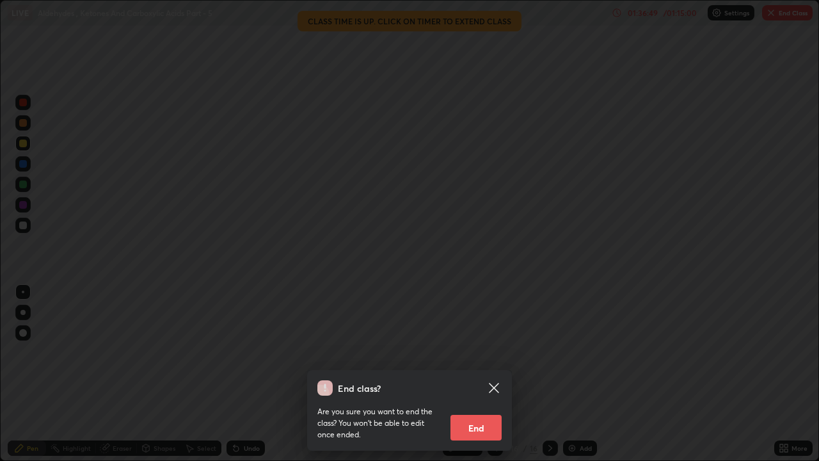
click at [475, 352] on button "End" at bounding box center [475, 428] width 51 height 26
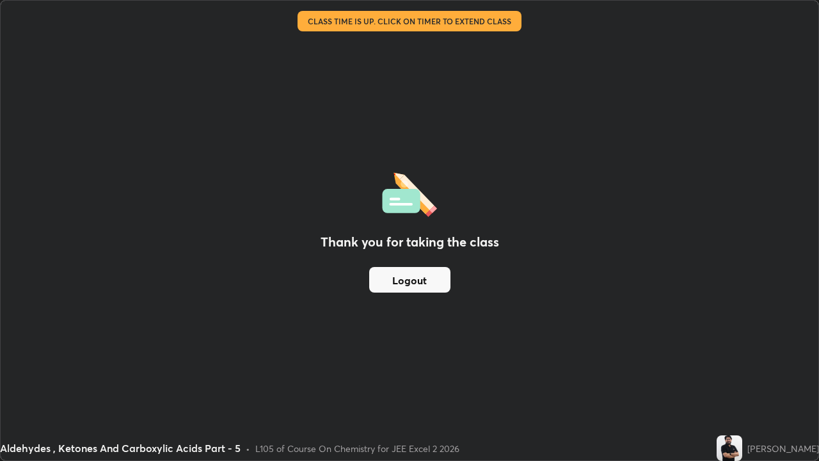
click at [404, 279] on button "Logout" at bounding box center [409, 280] width 81 height 26
